Goal: Navigation & Orientation: Find specific page/section

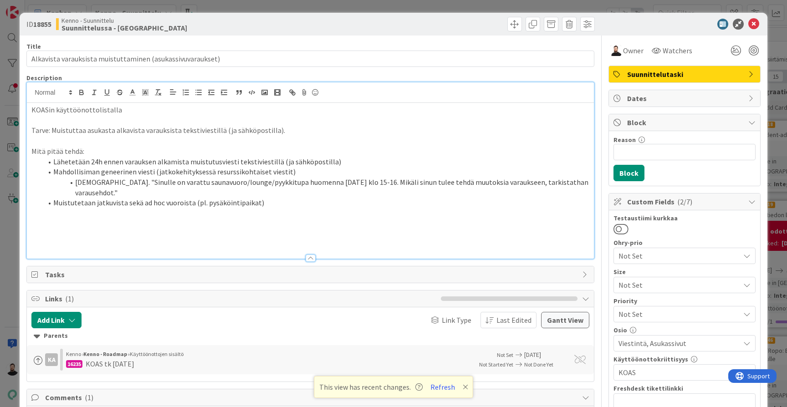
click at [15, 266] on div "ID 18855 Kenno - Suunnittelu Suunnittelussa - Rautalangat Title 58 / 128 Alkavi…" at bounding box center [393, 203] width 787 height 407
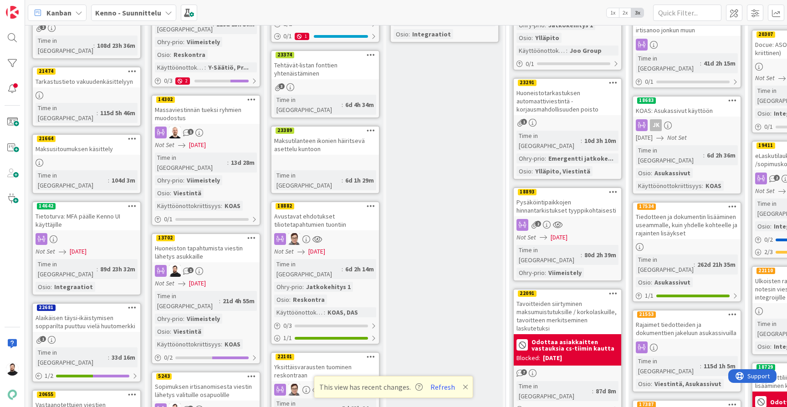
scroll to position [511, 0]
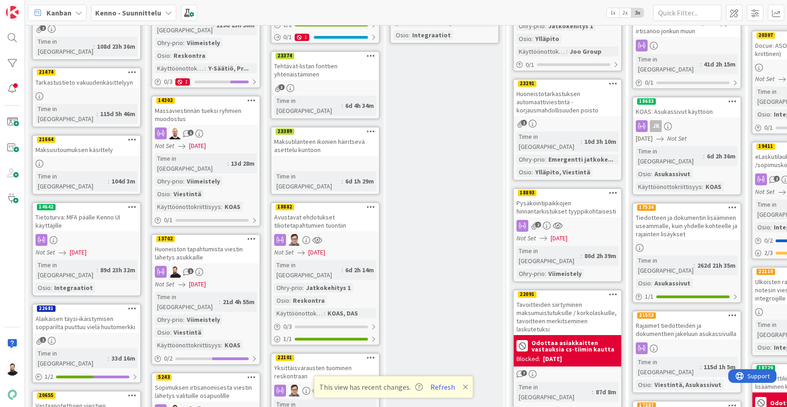
click at [208, 243] on div "Huoneiston tapahtumista viestin lähetys asukkaille" at bounding box center [205, 253] width 107 height 20
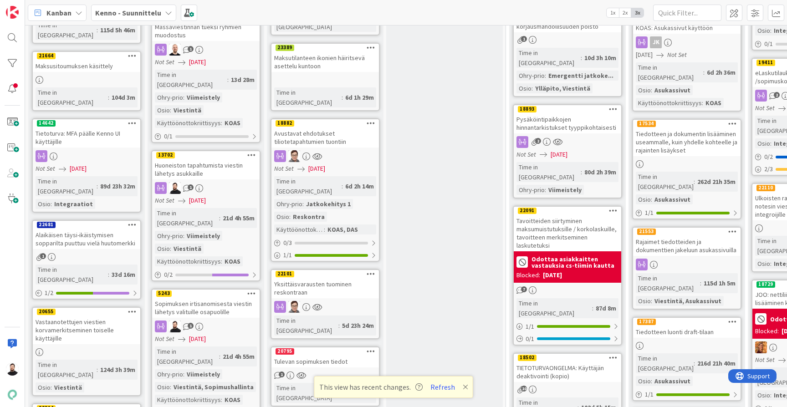
scroll to position [602, 0]
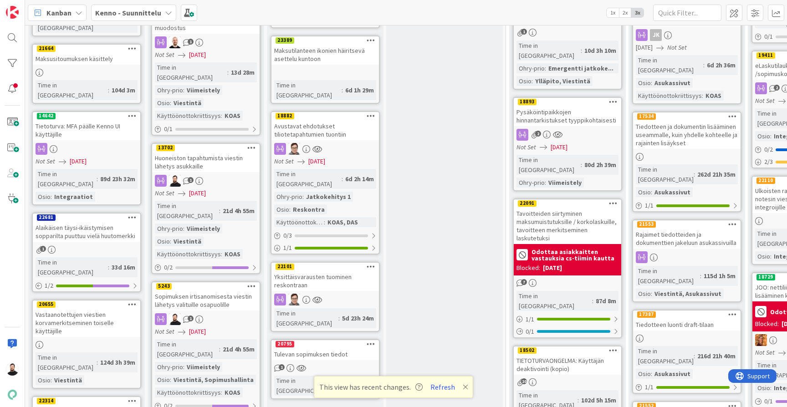
click at [218, 290] on div "Sopimuksen irtisanomisesta viestin lähetys valituille osapuolille" at bounding box center [205, 300] width 107 height 20
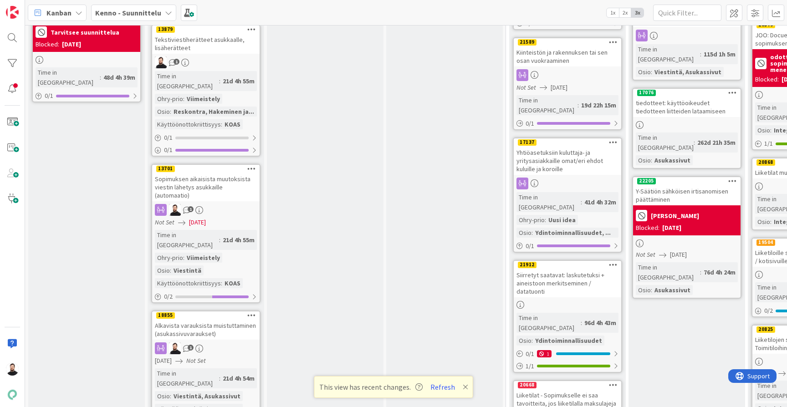
scroll to position [996, 0]
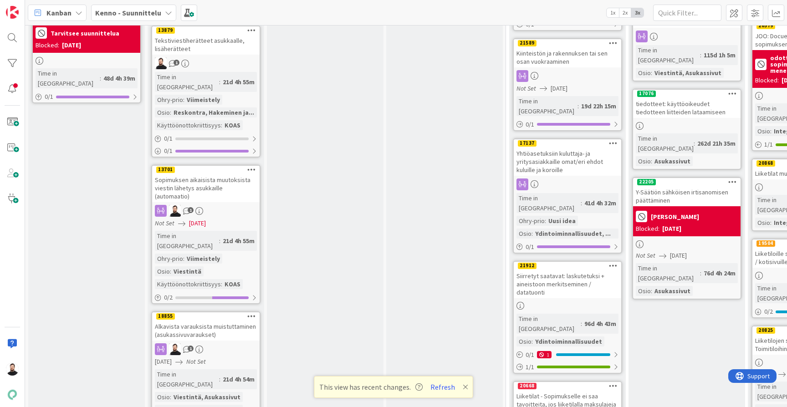
click at [193, 320] on div "Alkavista varauksista muistuttaminen (asukassivuvaraukset)" at bounding box center [205, 330] width 107 height 20
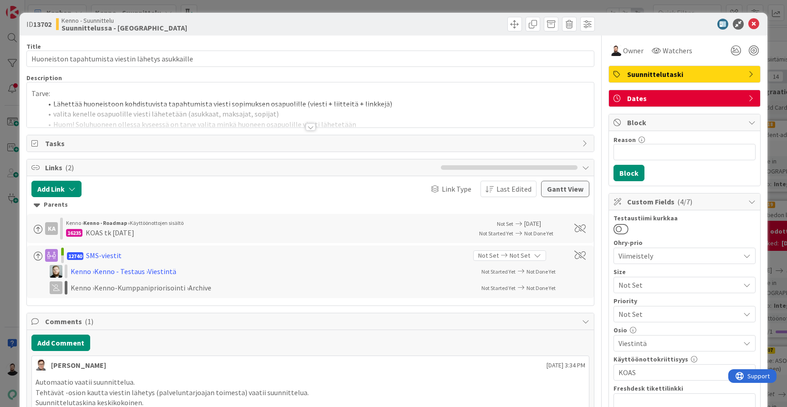
click at [313, 125] on div at bounding box center [310, 126] width 10 height 7
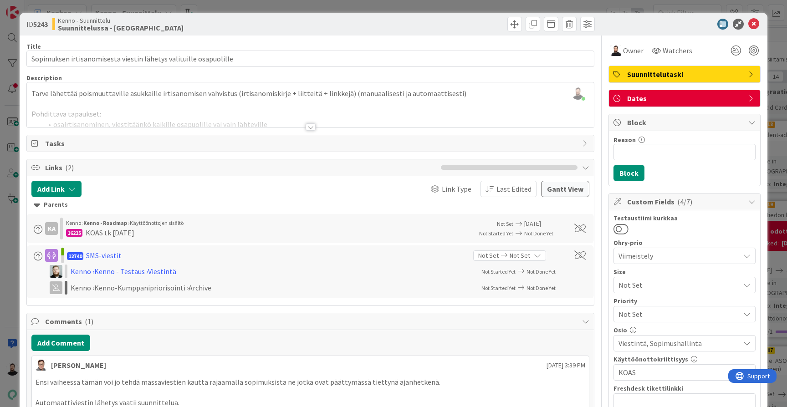
click at [308, 126] on div at bounding box center [310, 126] width 10 height 7
